Goal: Task Accomplishment & Management: Use online tool/utility

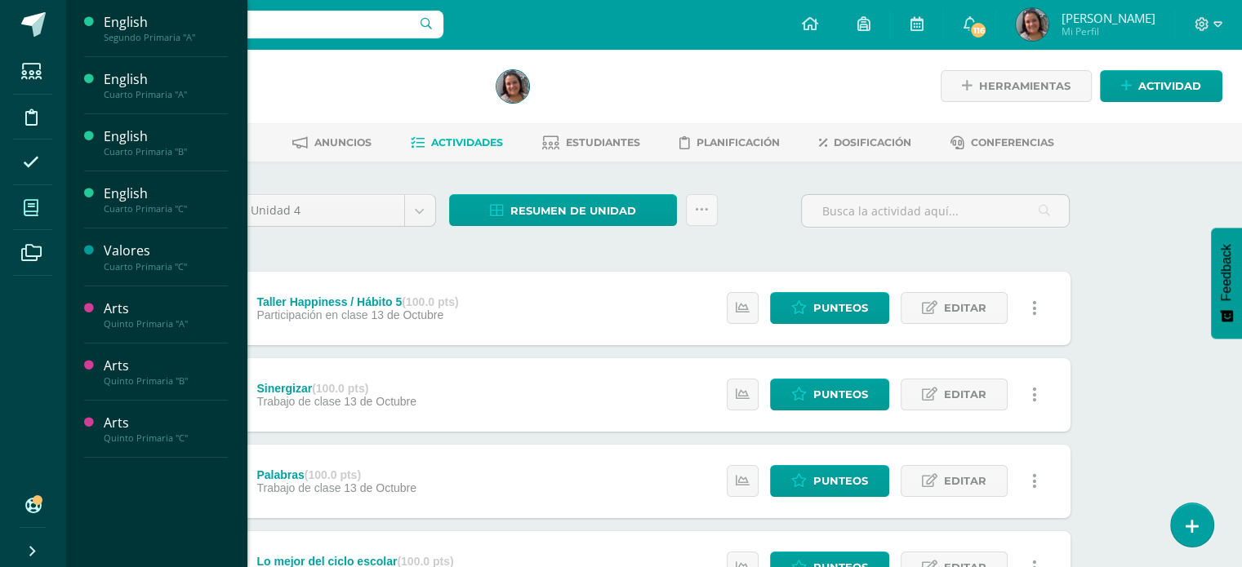
click at [36, 225] on span at bounding box center [31, 207] width 37 height 37
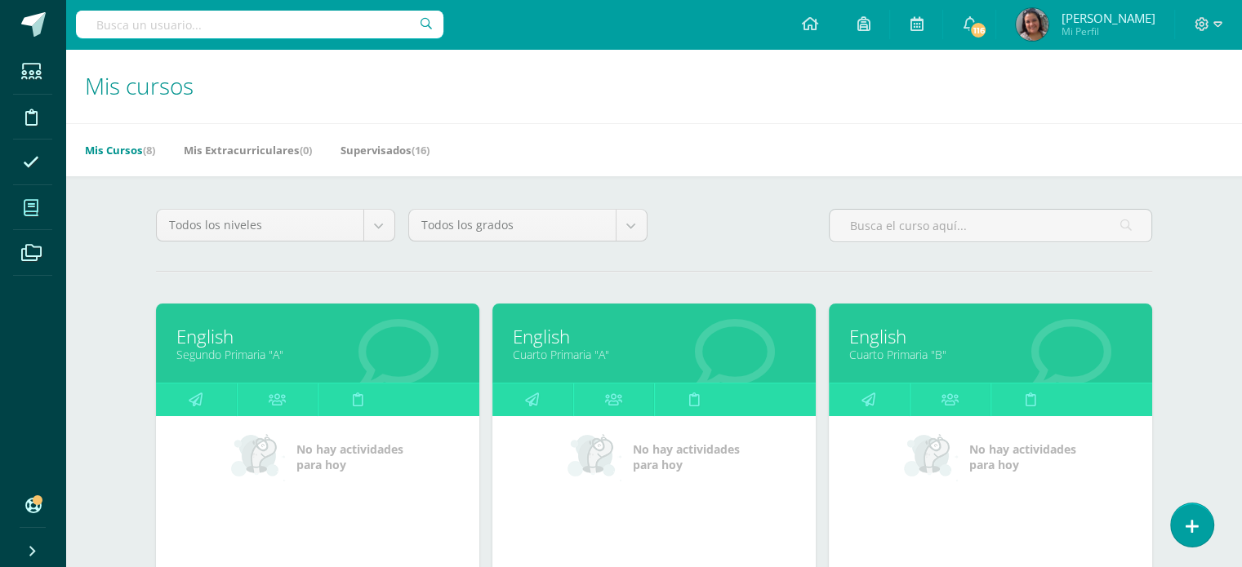
click at [885, 345] on link "English" at bounding box center [990, 336] width 282 height 25
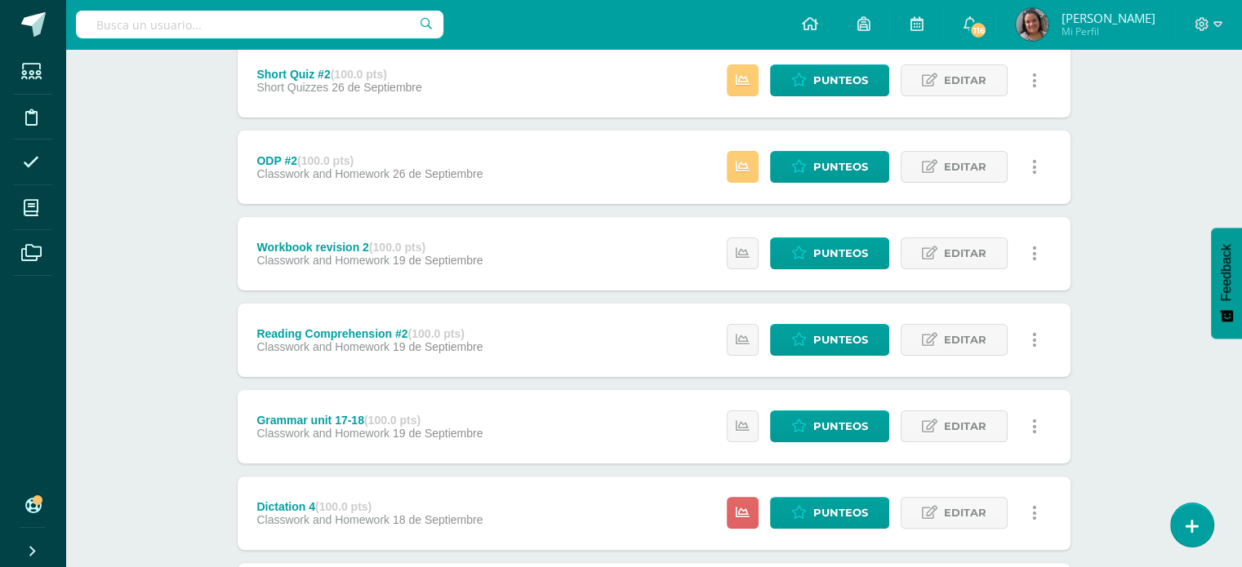
scroll to position [51, 0]
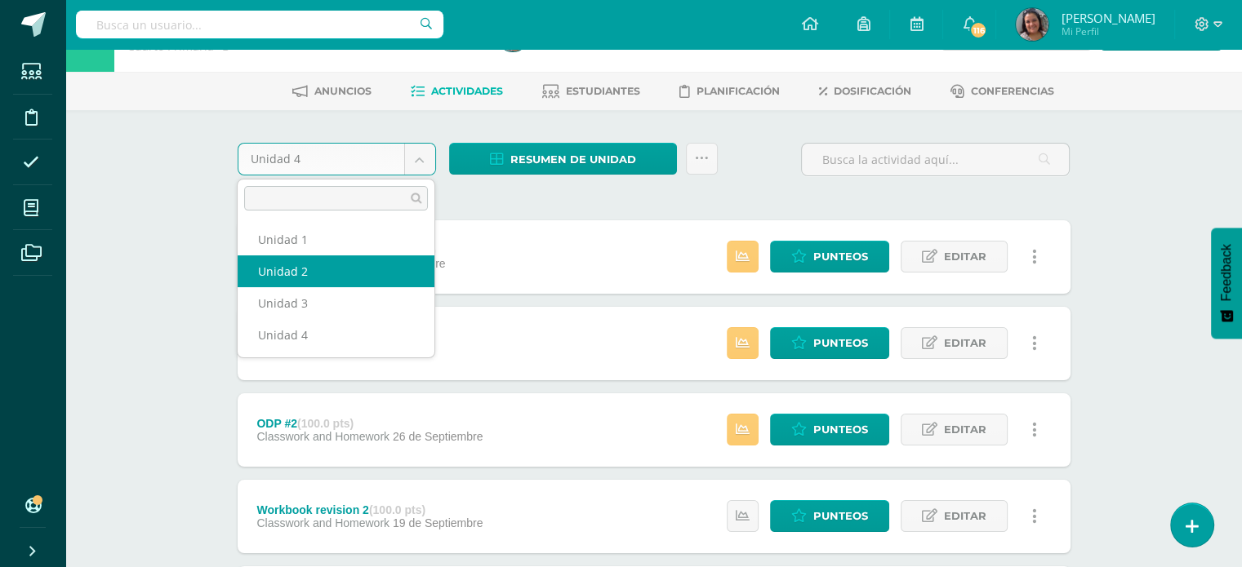
select select "Unidad 2"
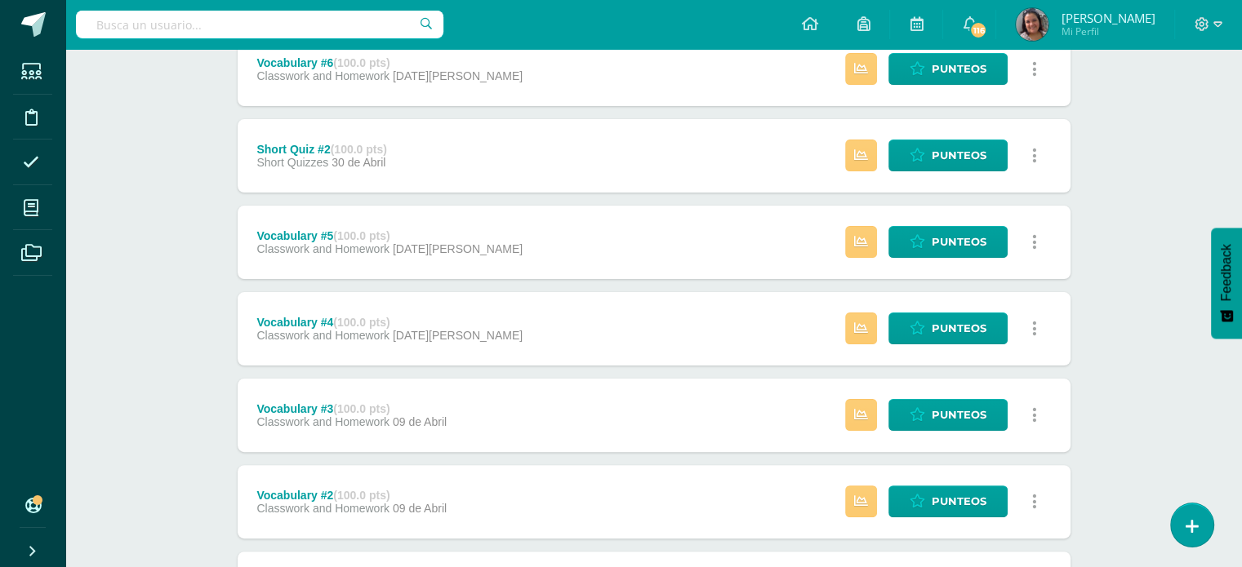
scroll to position [327, 0]
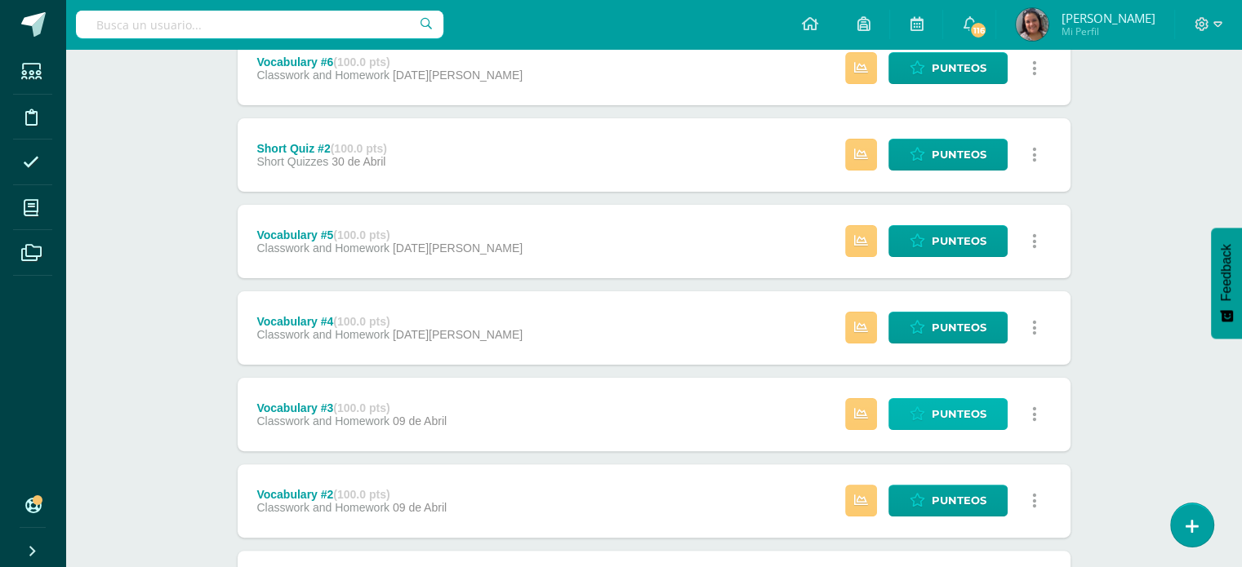
click at [955, 407] on span "Punteos" at bounding box center [959, 414] width 55 height 30
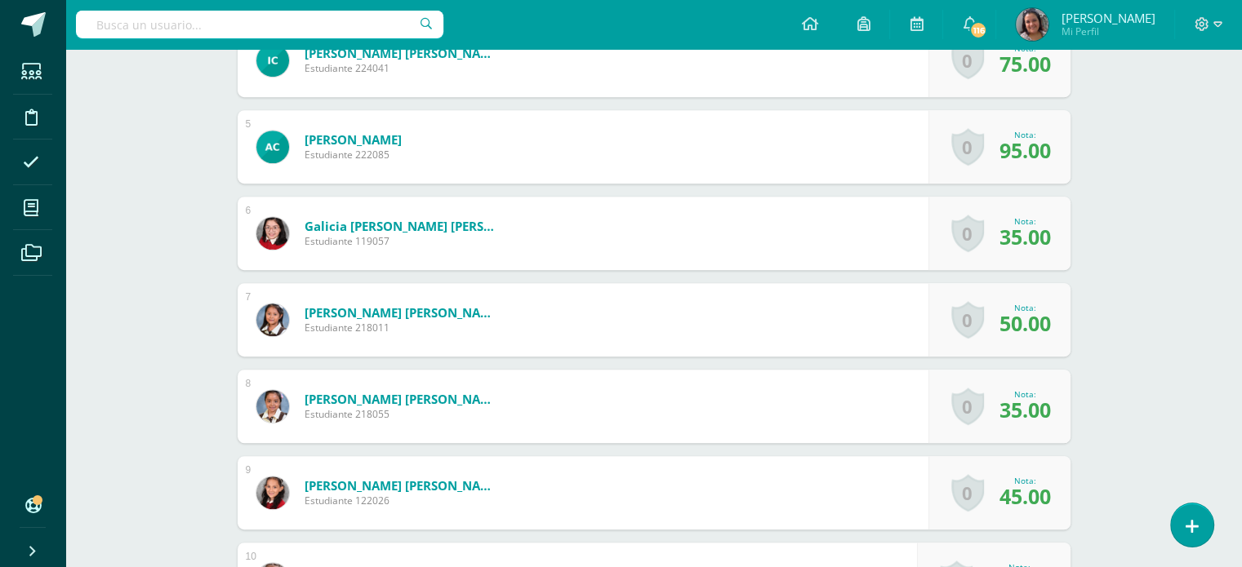
scroll to position [625, 0]
